Goal: Transaction & Acquisition: Purchase product/service

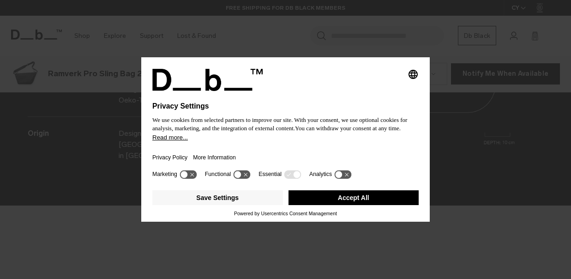
scroll to position [1115, 0]
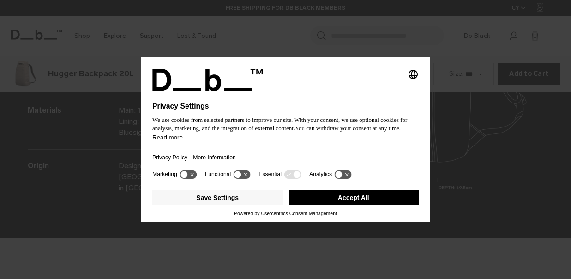
scroll to position [1115, 0]
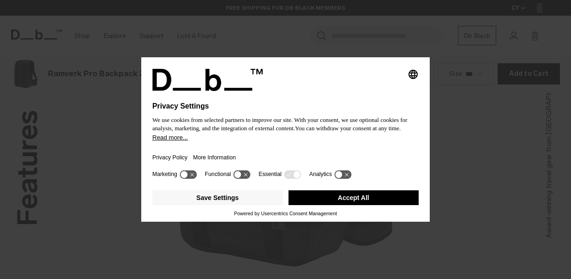
scroll to position [1115, 0]
